Goal: Obtain resource: Obtain resource

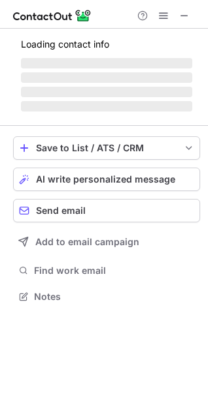
scroll to position [358, 208]
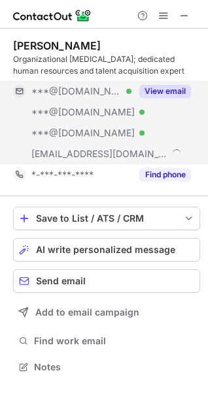
click at [151, 92] on button "View email" at bounding box center [165, 91] width 52 height 13
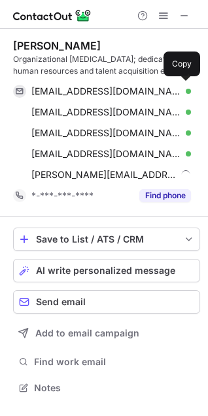
scroll to position [379, 208]
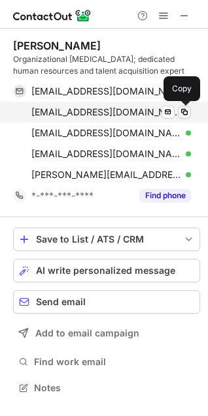
click at [183, 113] on span at bounding box center [184, 112] width 10 height 10
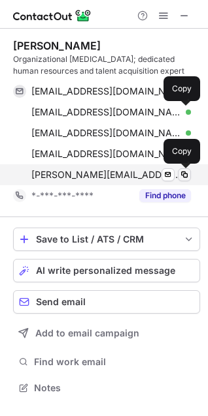
click at [185, 176] on span at bounding box center [184, 175] width 10 height 10
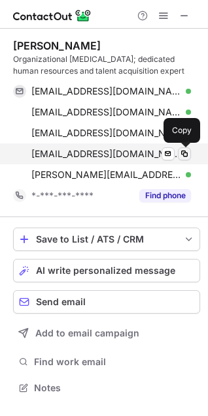
click at [184, 155] on span at bounding box center [184, 154] width 10 height 10
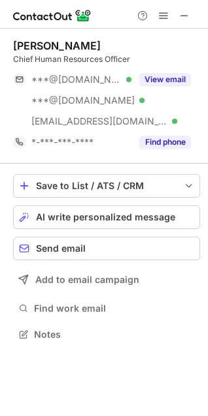
scroll to position [325, 208]
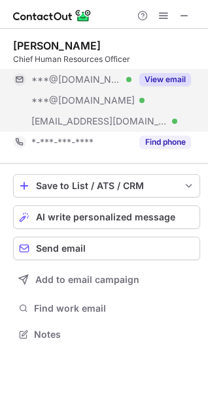
click at [155, 82] on button "View email" at bounding box center [165, 79] width 52 height 13
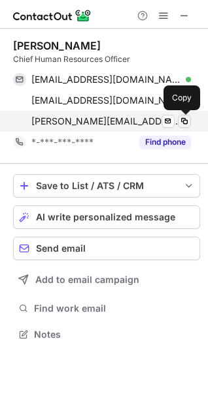
click at [185, 121] on span at bounding box center [184, 121] width 10 height 10
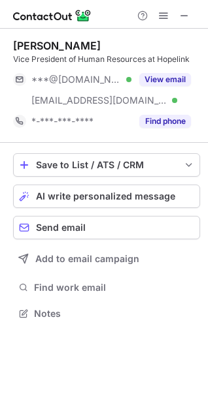
scroll to position [305, 208]
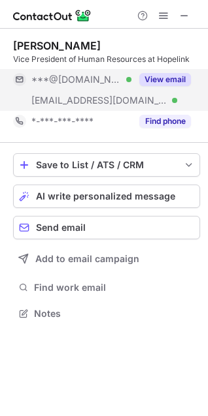
click at [159, 78] on button "View email" at bounding box center [165, 79] width 52 height 13
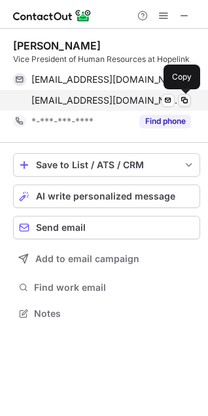
click at [185, 101] on span at bounding box center [184, 100] width 10 height 10
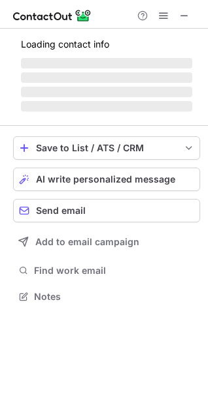
scroll to position [295, 208]
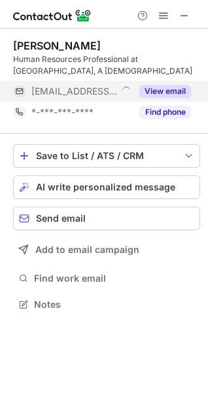
click at [168, 91] on button "View email" at bounding box center [165, 91] width 52 height 13
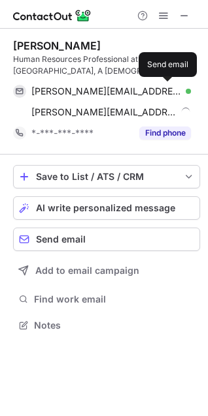
scroll to position [316, 208]
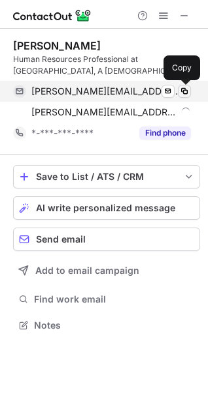
click at [186, 90] on span at bounding box center [184, 91] width 10 height 10
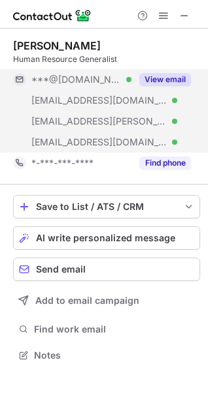
scroll to position [346, 208]
click at [153, 80] on button "View email" at bounding box center [165, 79] width 52 height 13
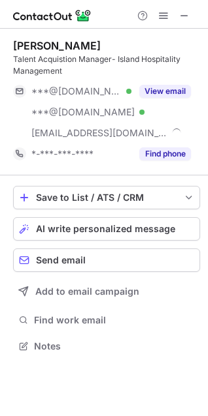
scroll to position [337, 208]
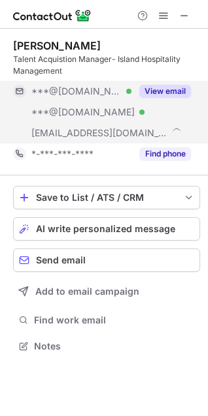
click at [159, 89] on button "View email" at bounding box center [165, 91] width 52 height 13
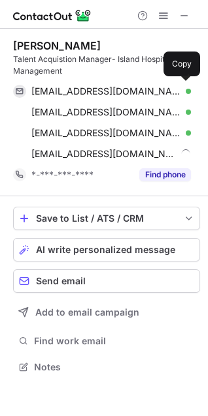
scroll to position [358, 208]
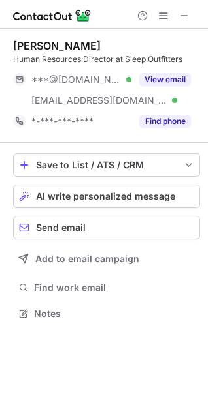
scroll to position [305, 208]
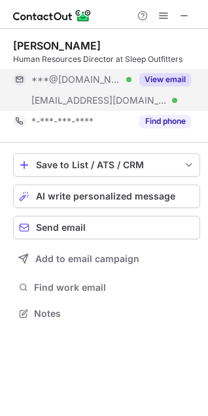
click at [158, 80] on button "View email" at bounding box center [165, 79] width 52 height 13
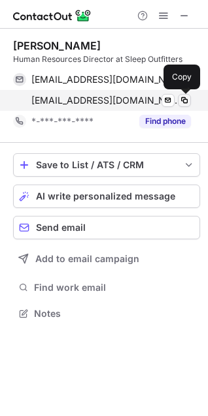
click at [184, 101] on span at bounding box center [184, 100] width 10 height 10
